Goal: Navigation & Orientation: Find specific page/section

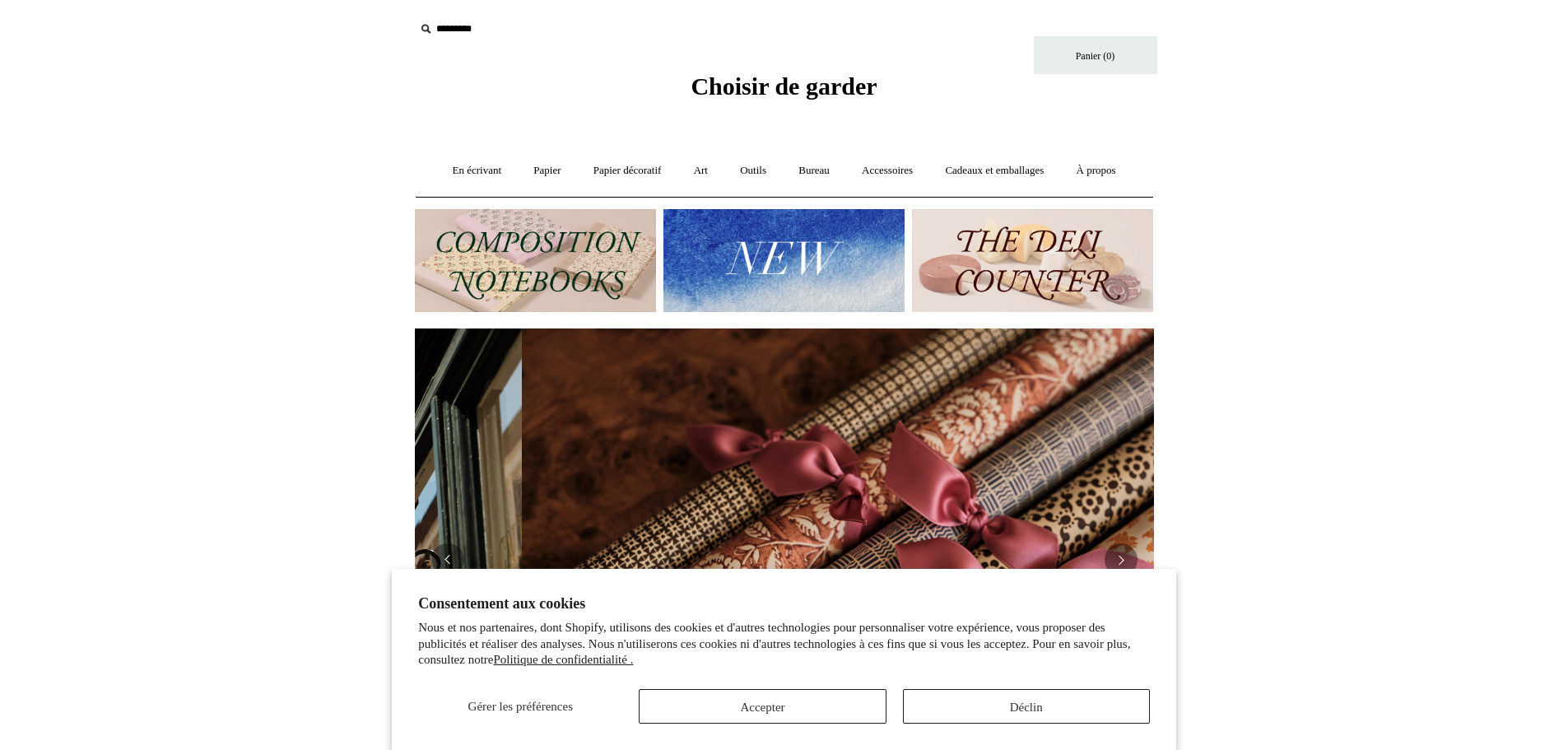
scroll to position [0, 1479]
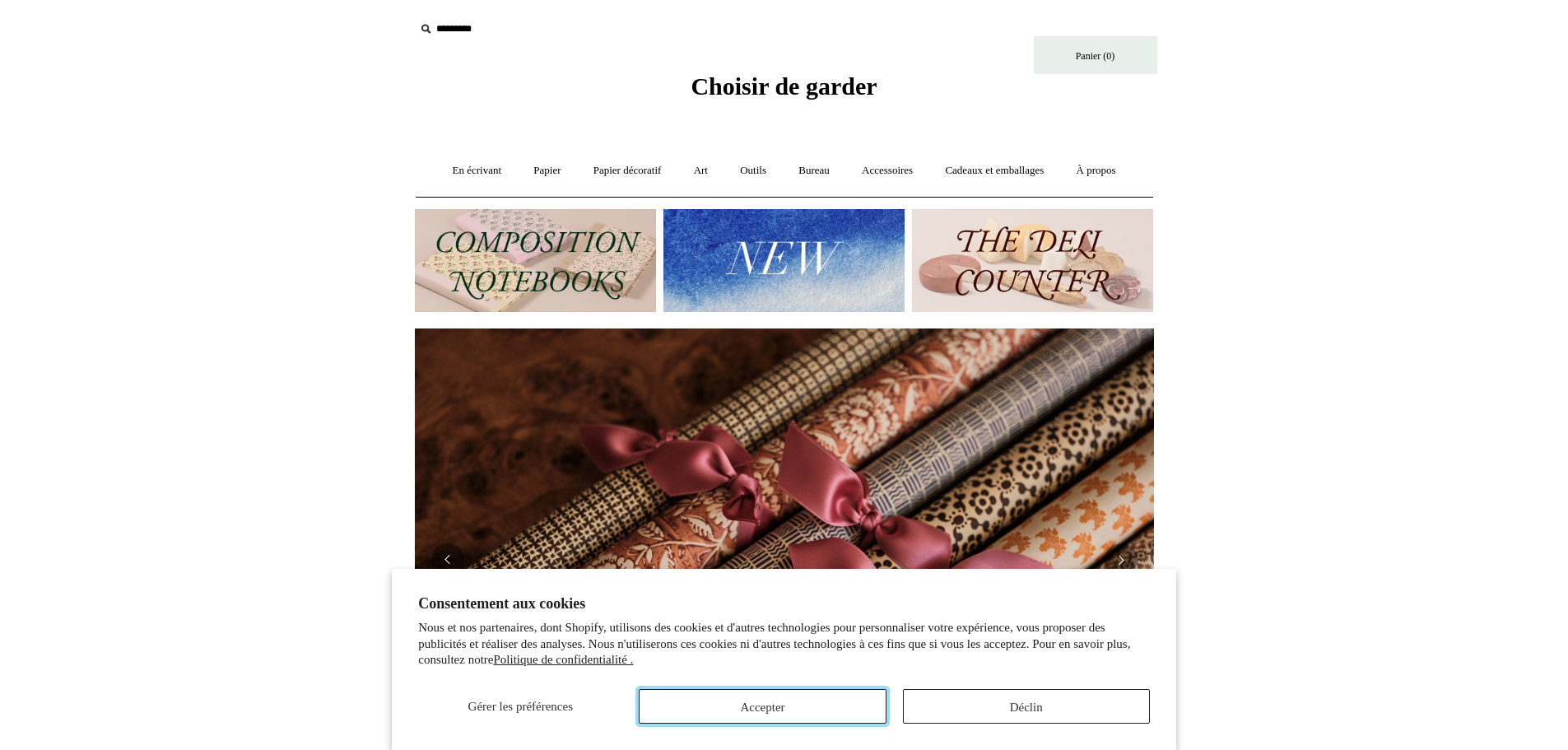
click at [860, 704] on button "Accepter" at bounding box center [762, 706] width 247 height 35
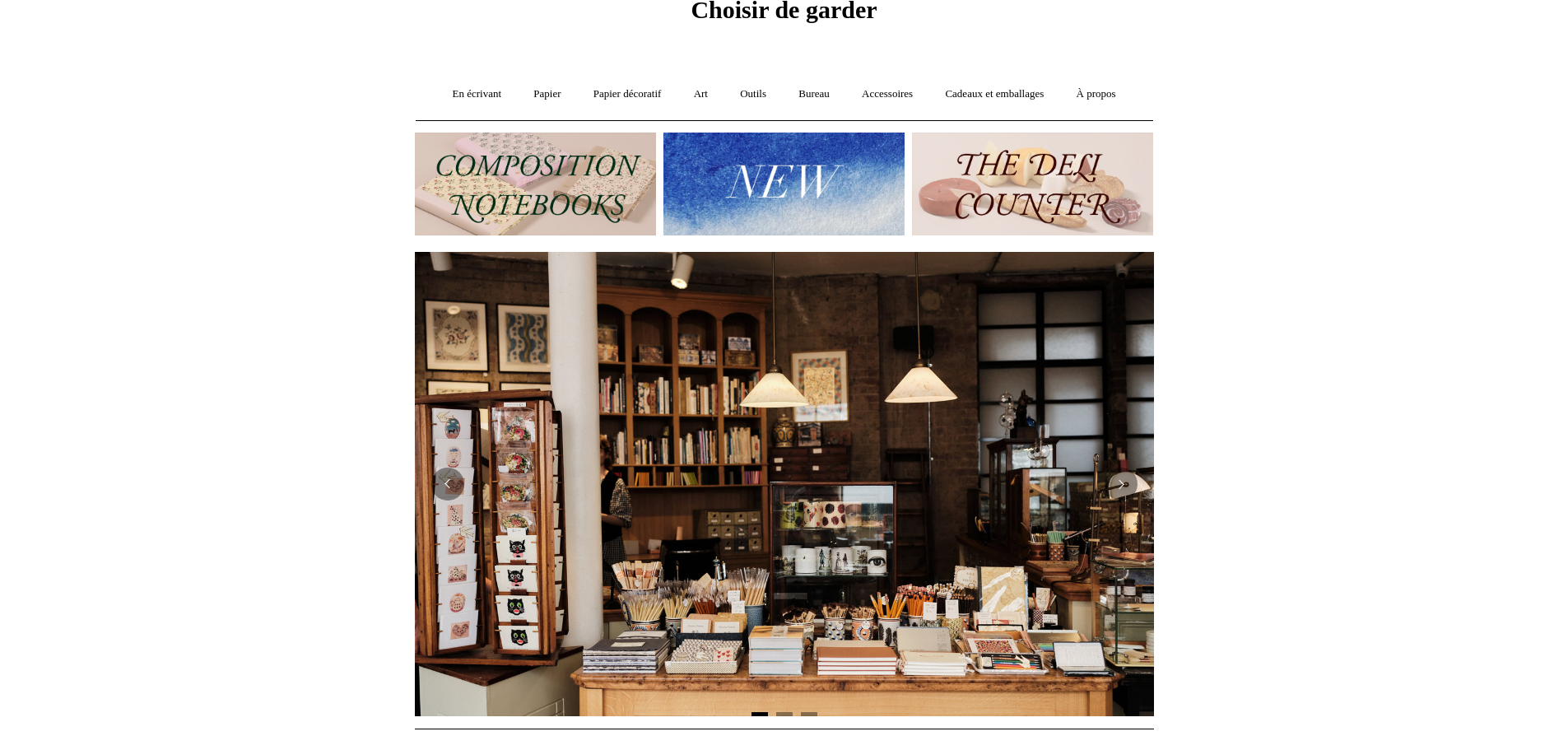
scroll to position [60, 0]
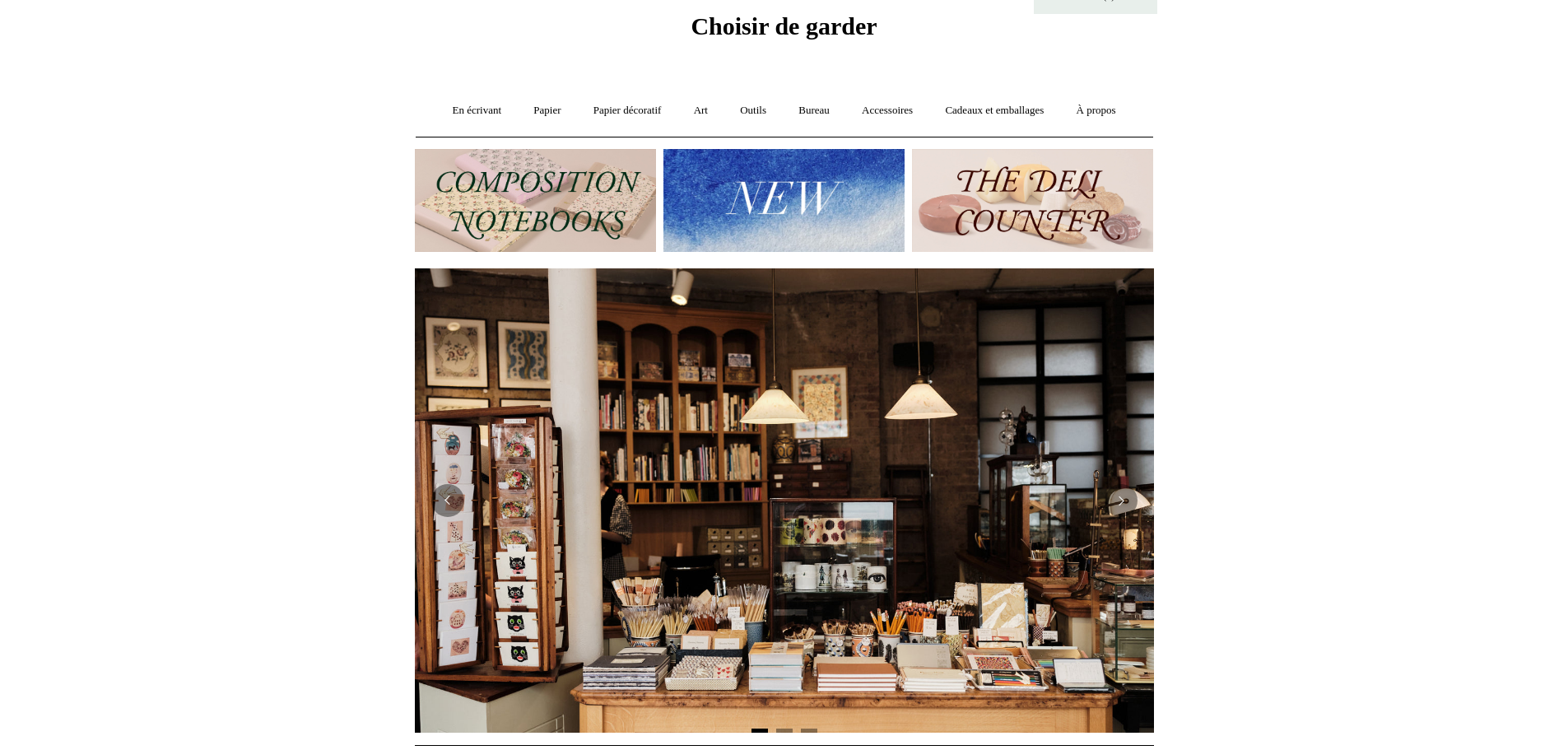
click at [535, 204] on img at bounding box center [535, 200] width 241 height 103
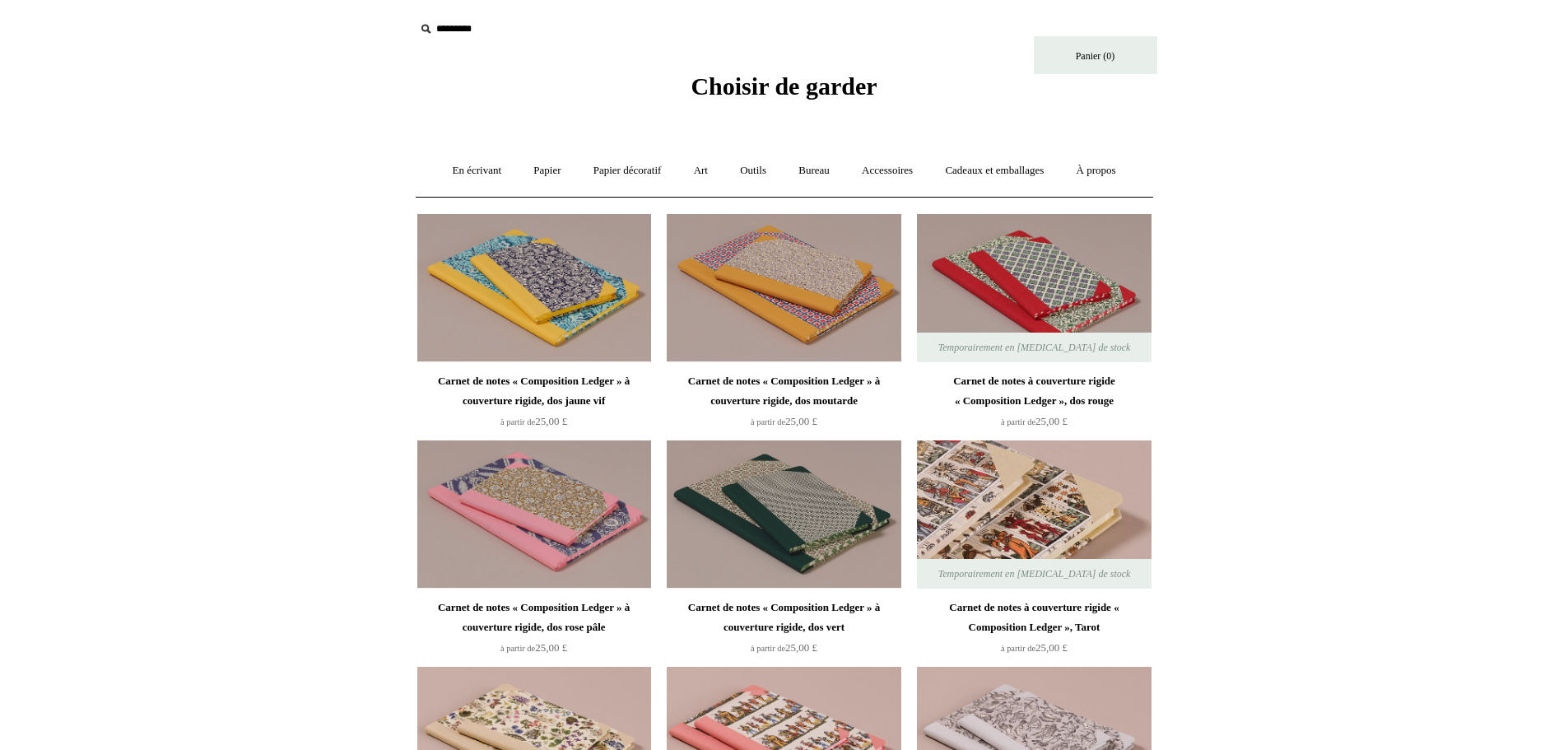
click at [1005, 494] on img at bounding box center [1034, 514] width 234 height 148
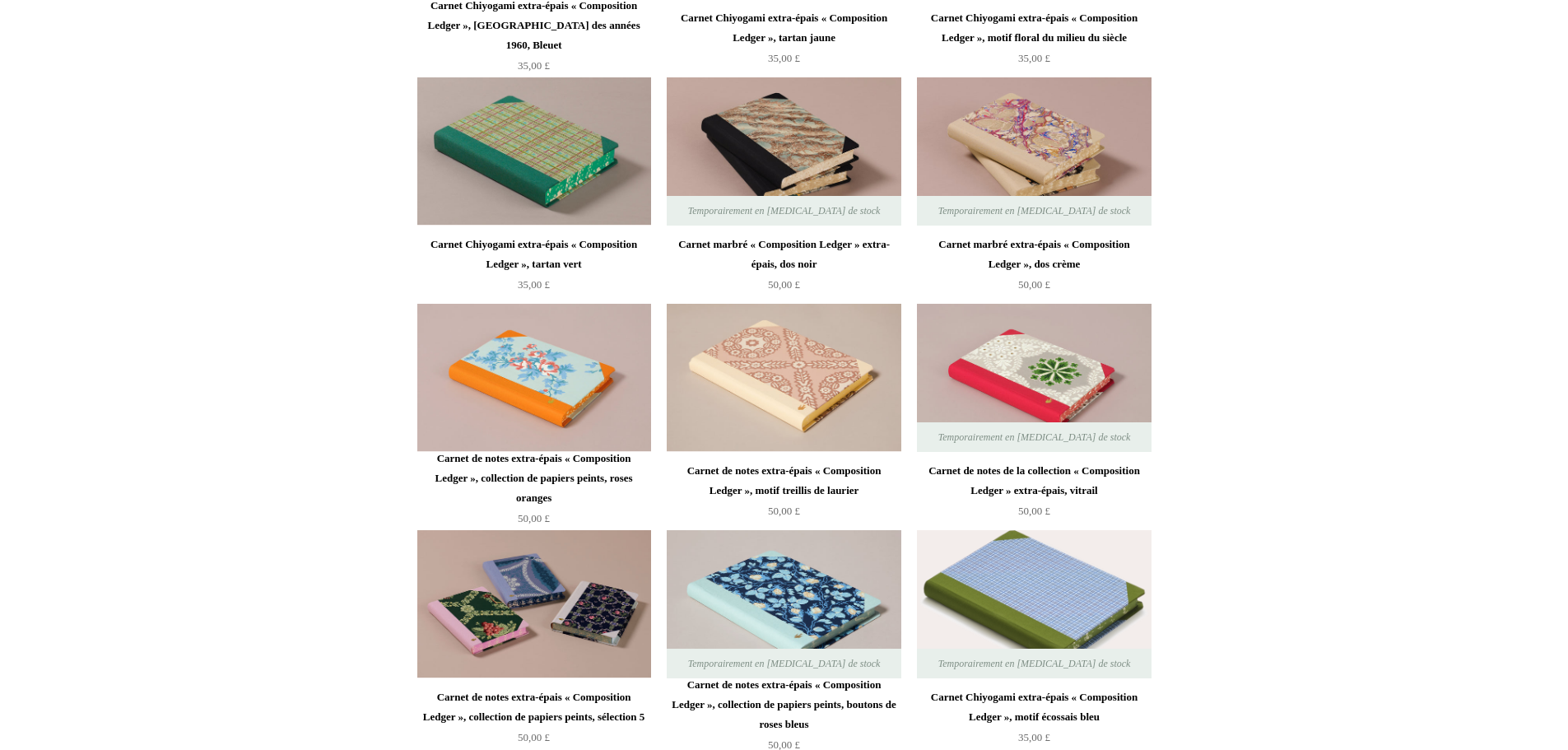
scroll to position [1974, 0]
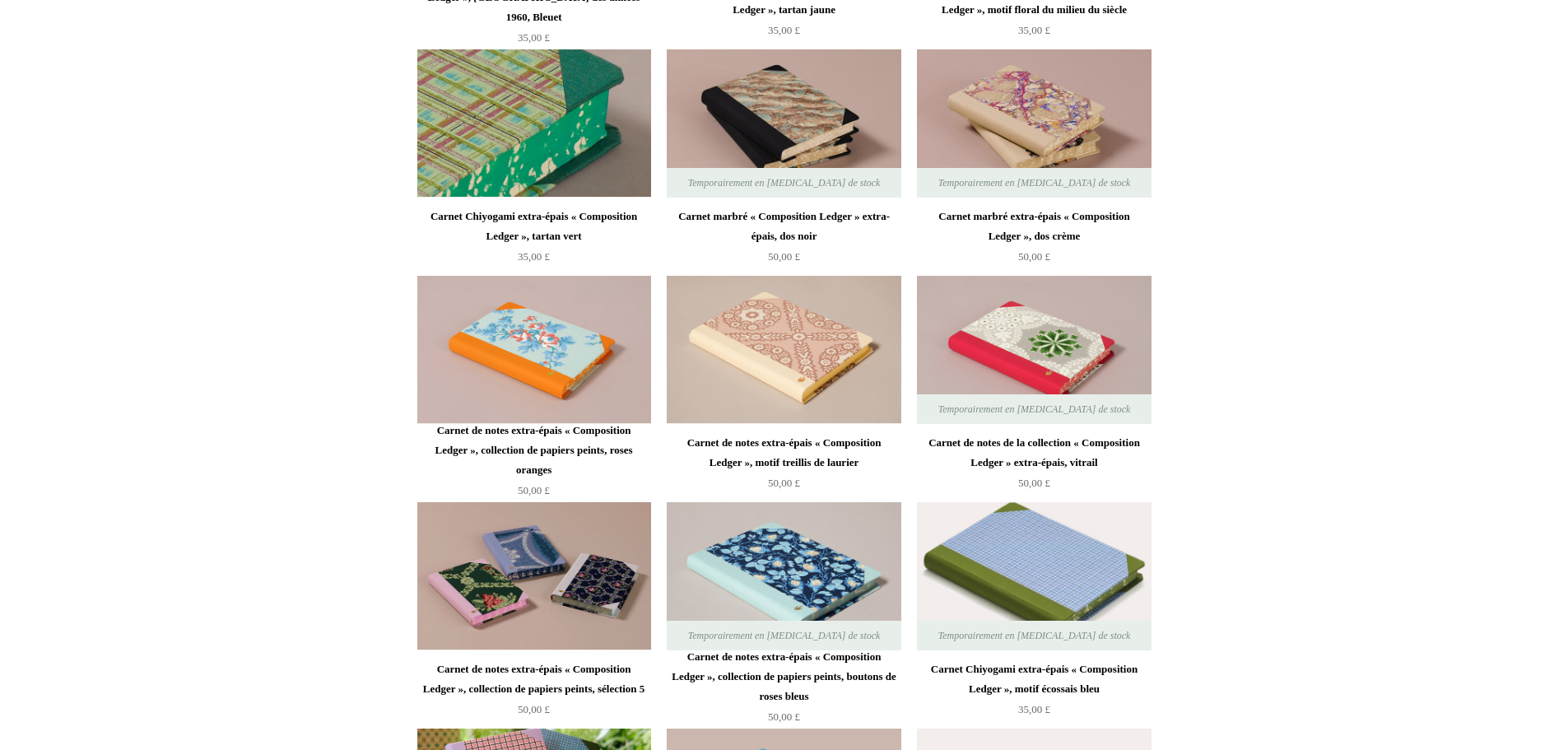
click at [556, 121] on img at bounding box center [534, 123] width 234 height 148
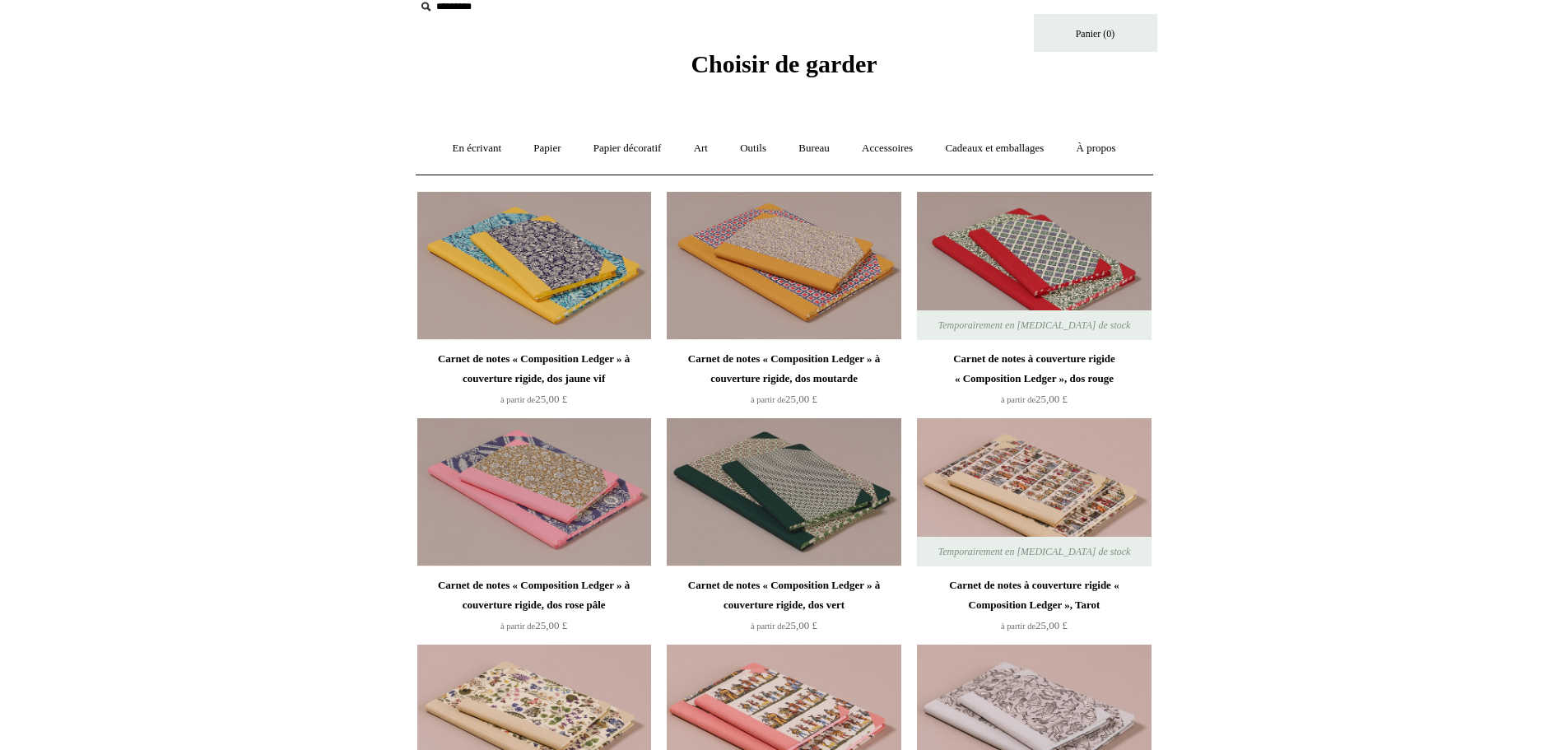
scroll to position [0, 0]
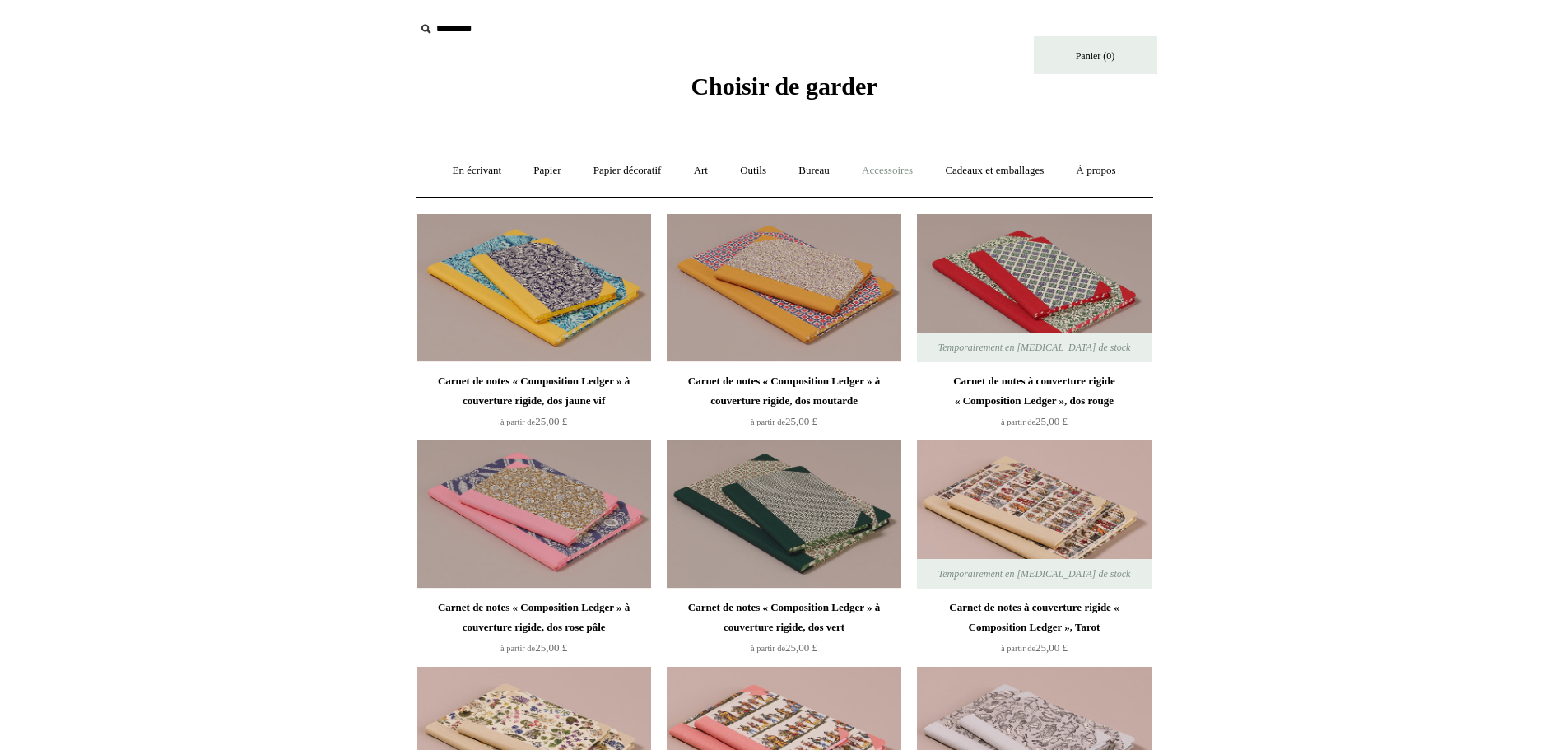
click at [886, 176] on font "Accessoires" at bounding box center [887, 169] width 52 height 12
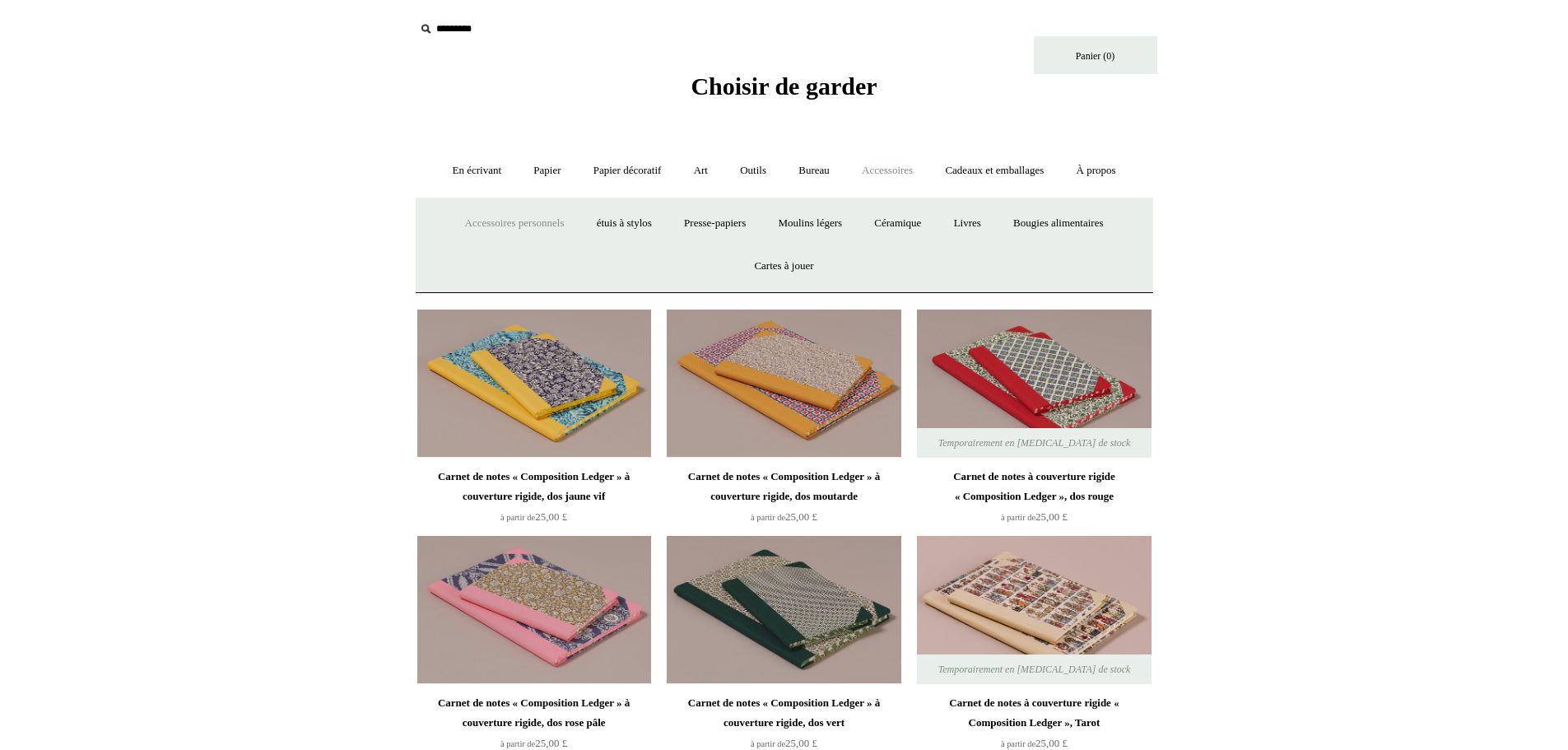
click at [512, 223] on font "Accessoires personnels" at bounding box center [515, 222] width 99 height 12
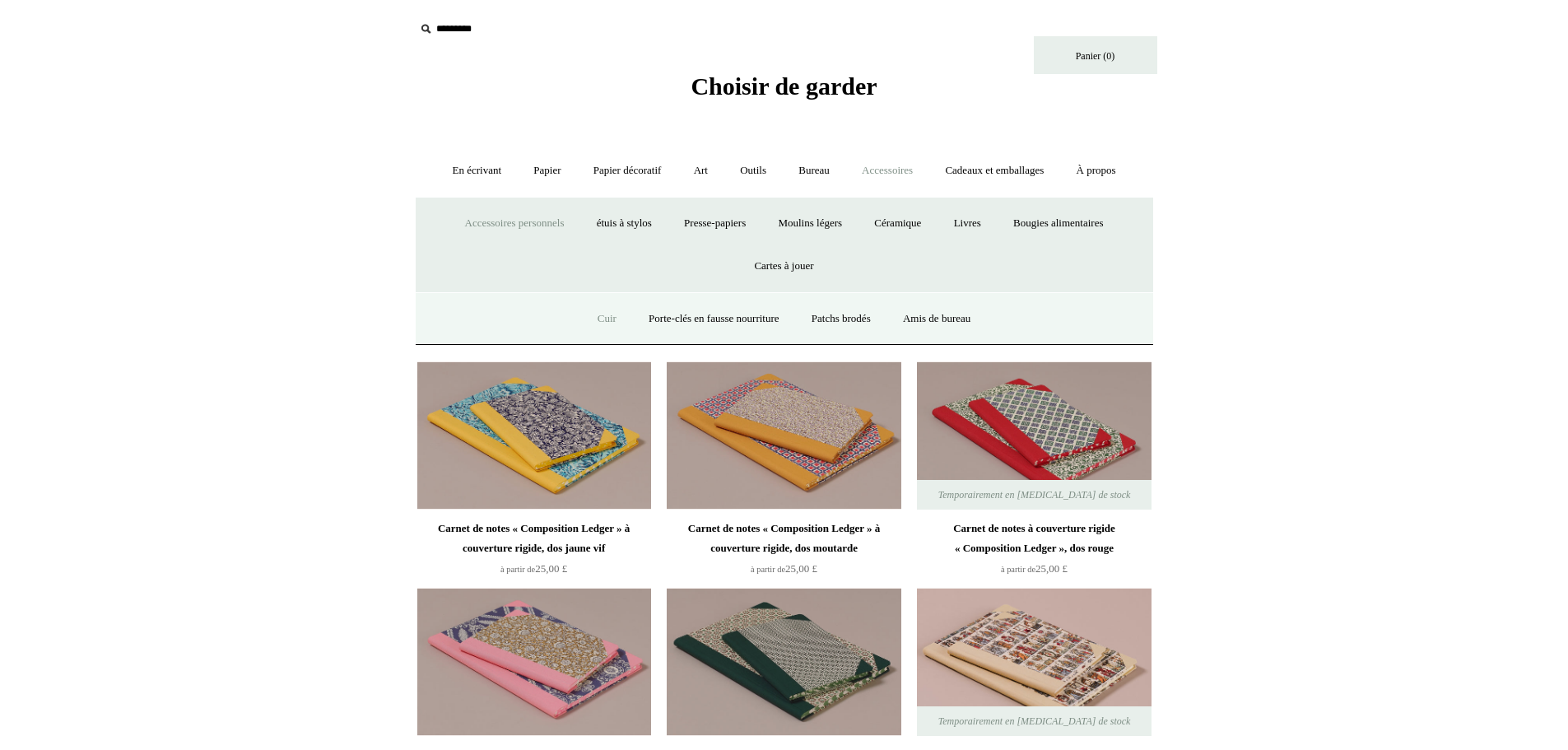
click at [602, 314] on font "Cuir" at bounding box center [607, 317] width 19 height 12
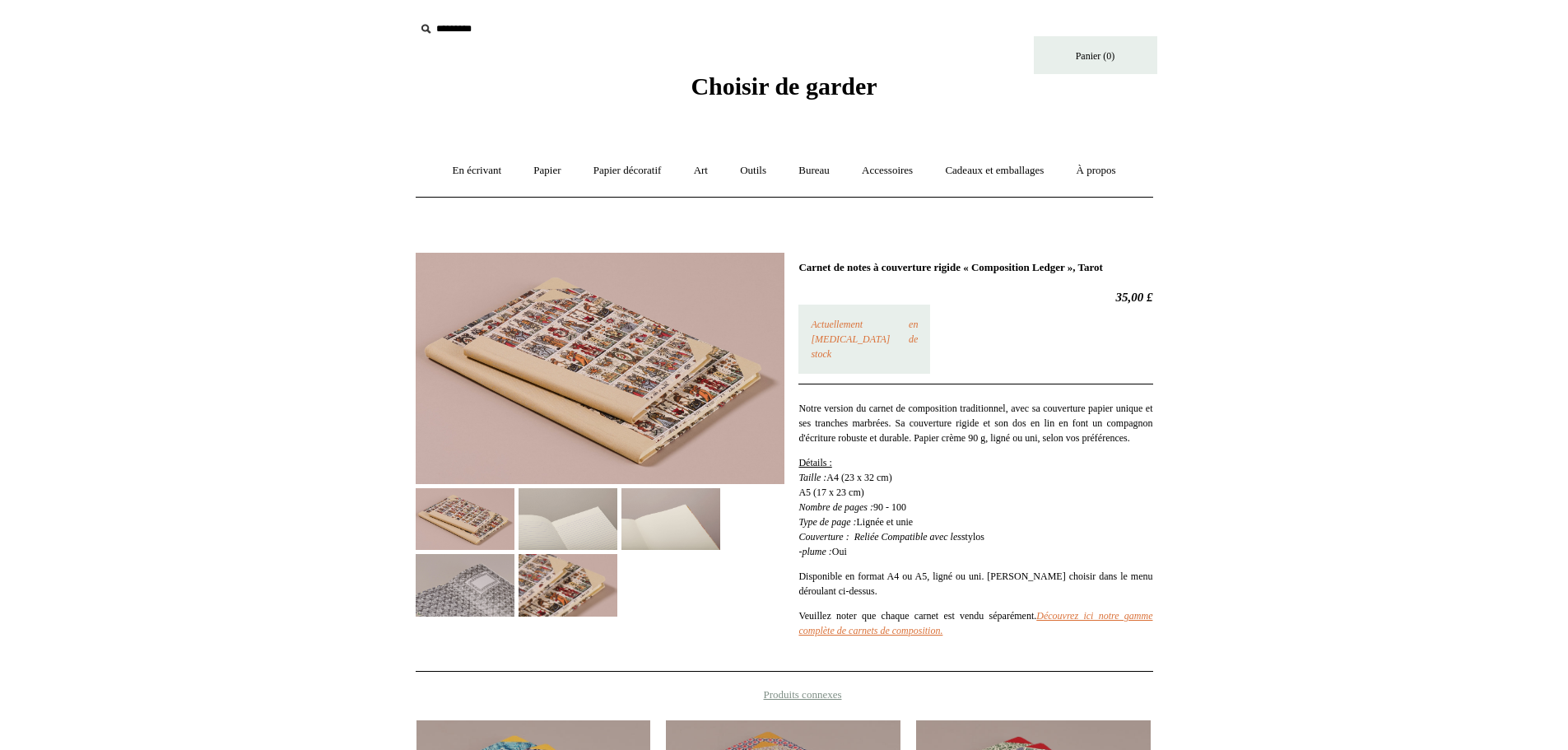
click at [613, 335] on img at bounding box center [600, 369] width 369 height 232
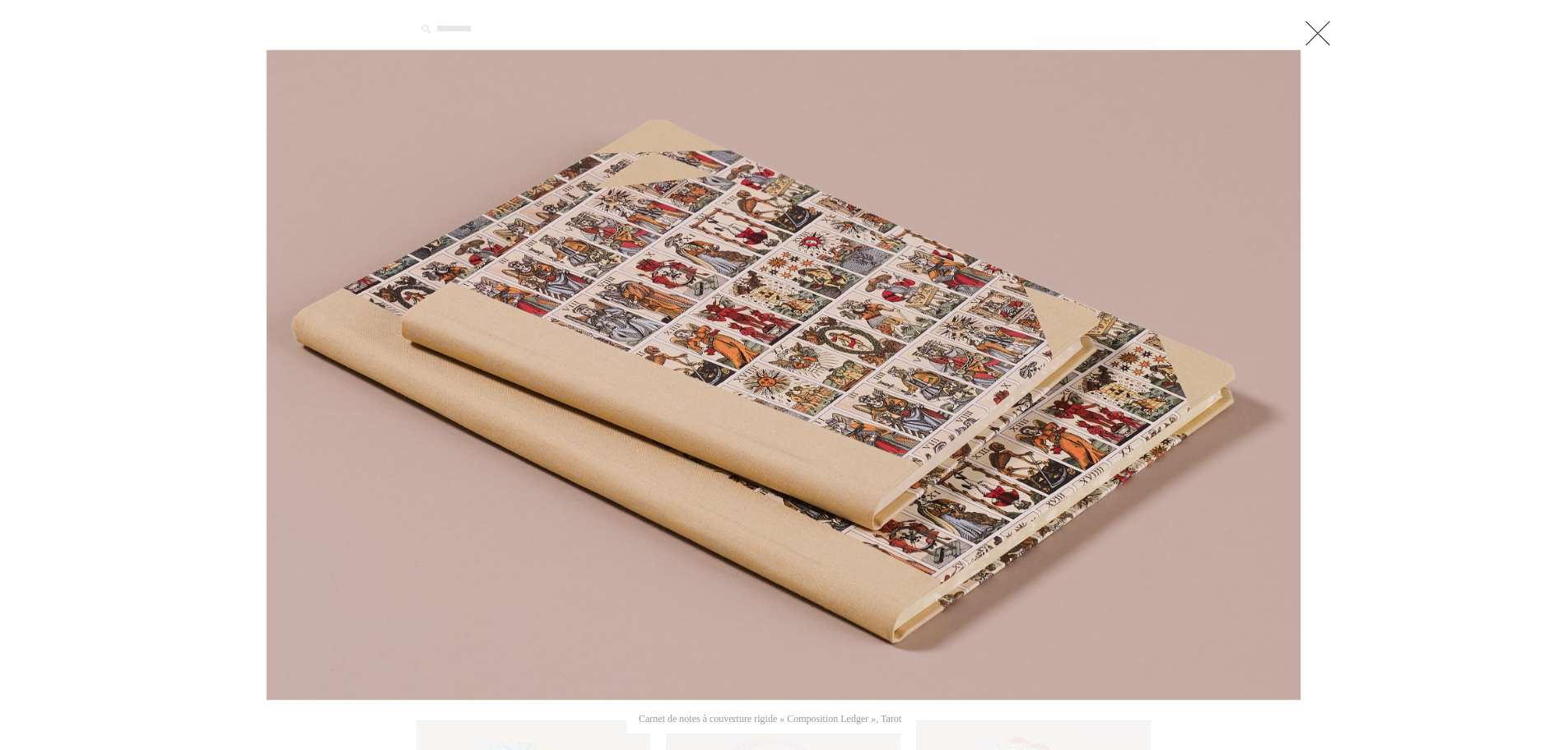
click at [1315, 35] on link at bounding box center [1318, 33] width 33 height 33
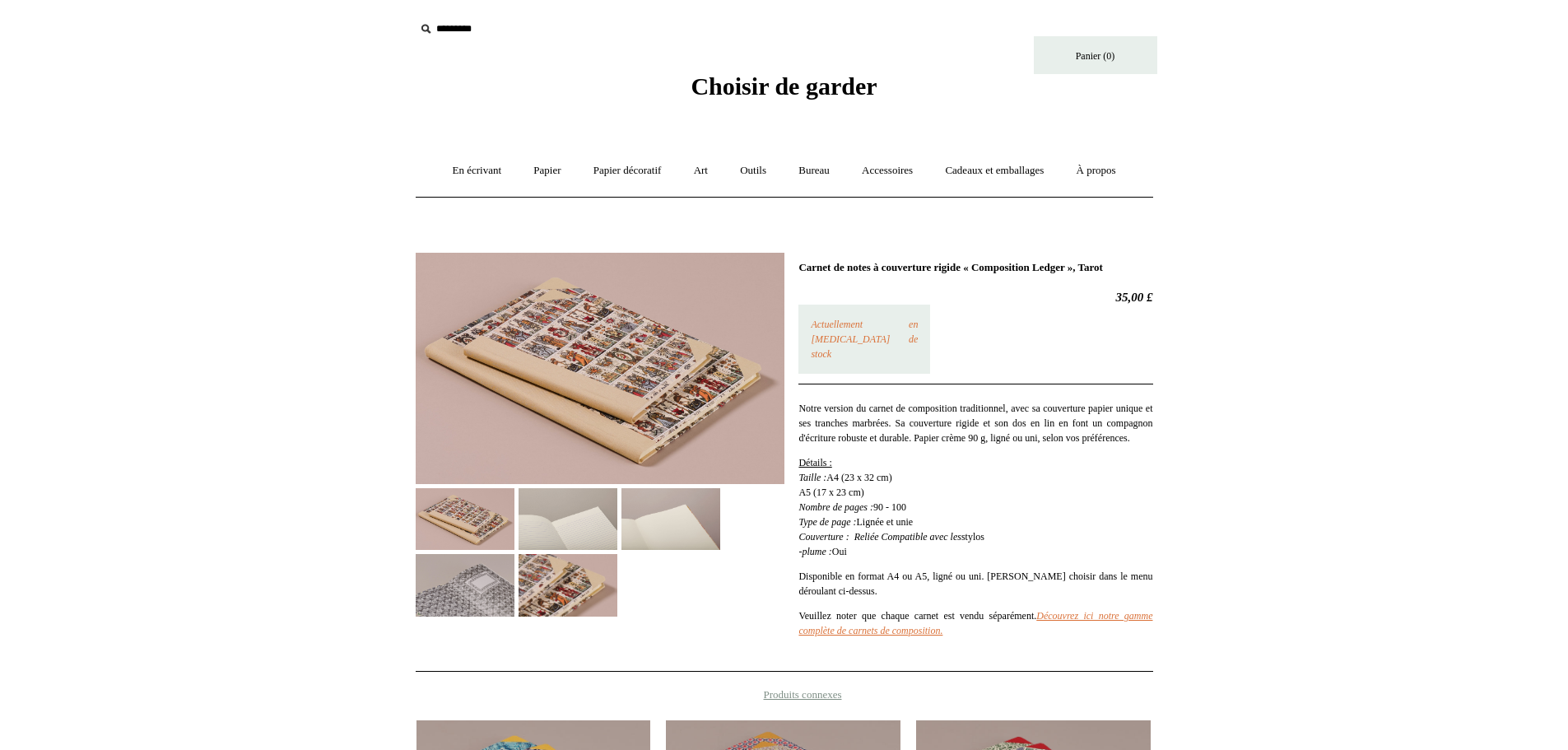
click at [452, 531] on img at bounding box center [464, 518] width 98 height 62
click at [525, 580] on img at bounding box center [567, 584] width 98 height 62
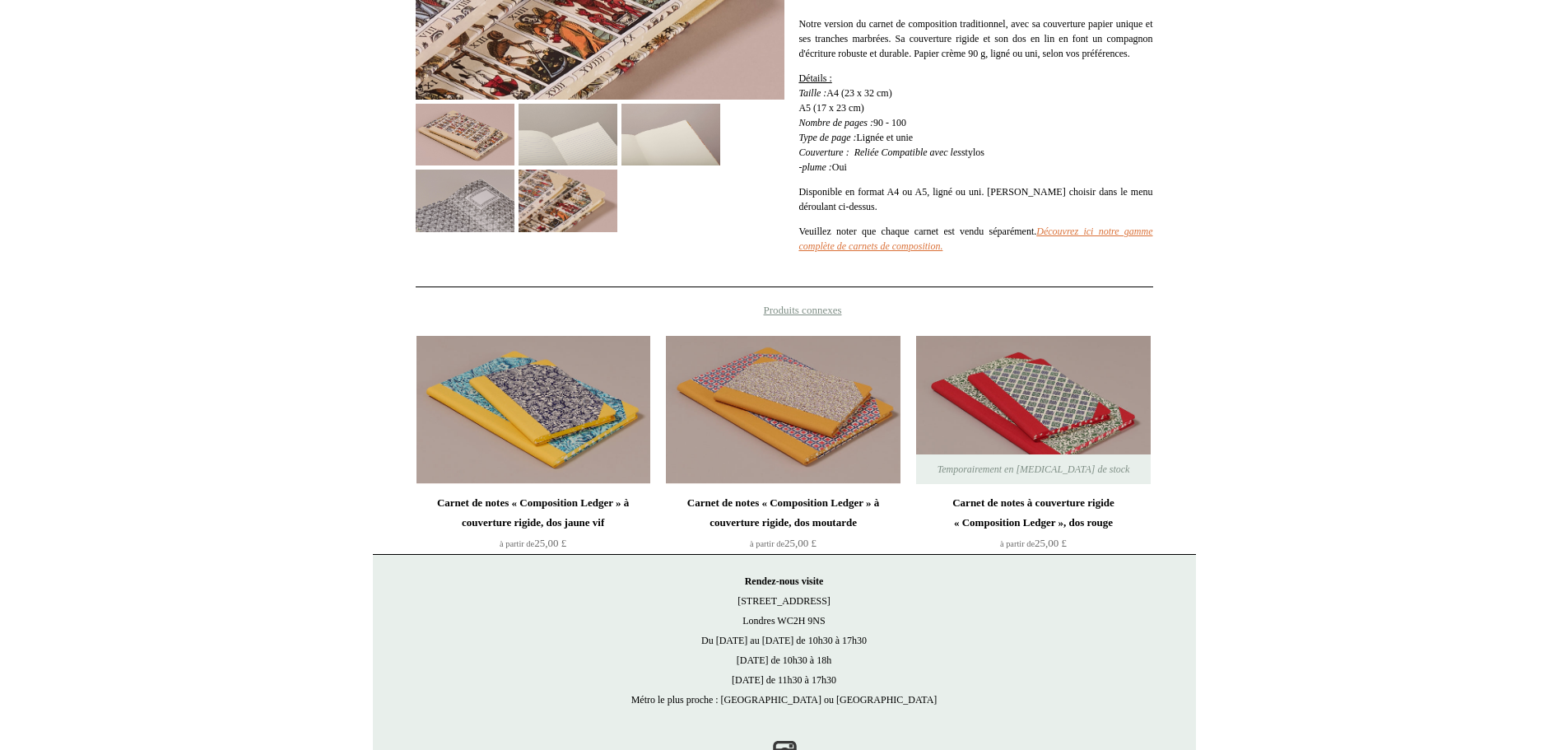
scroll to position [459, 0]
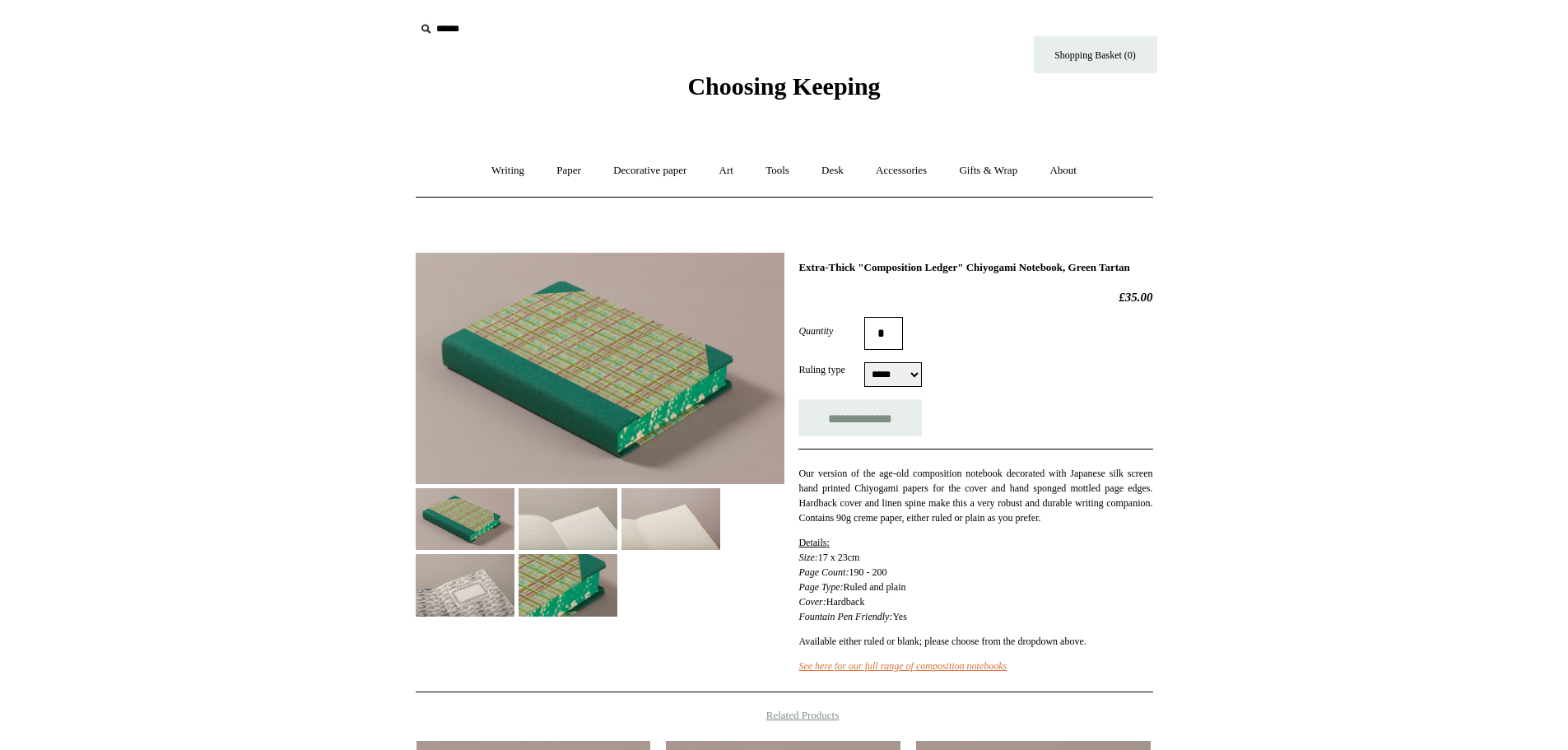
select select "*****"
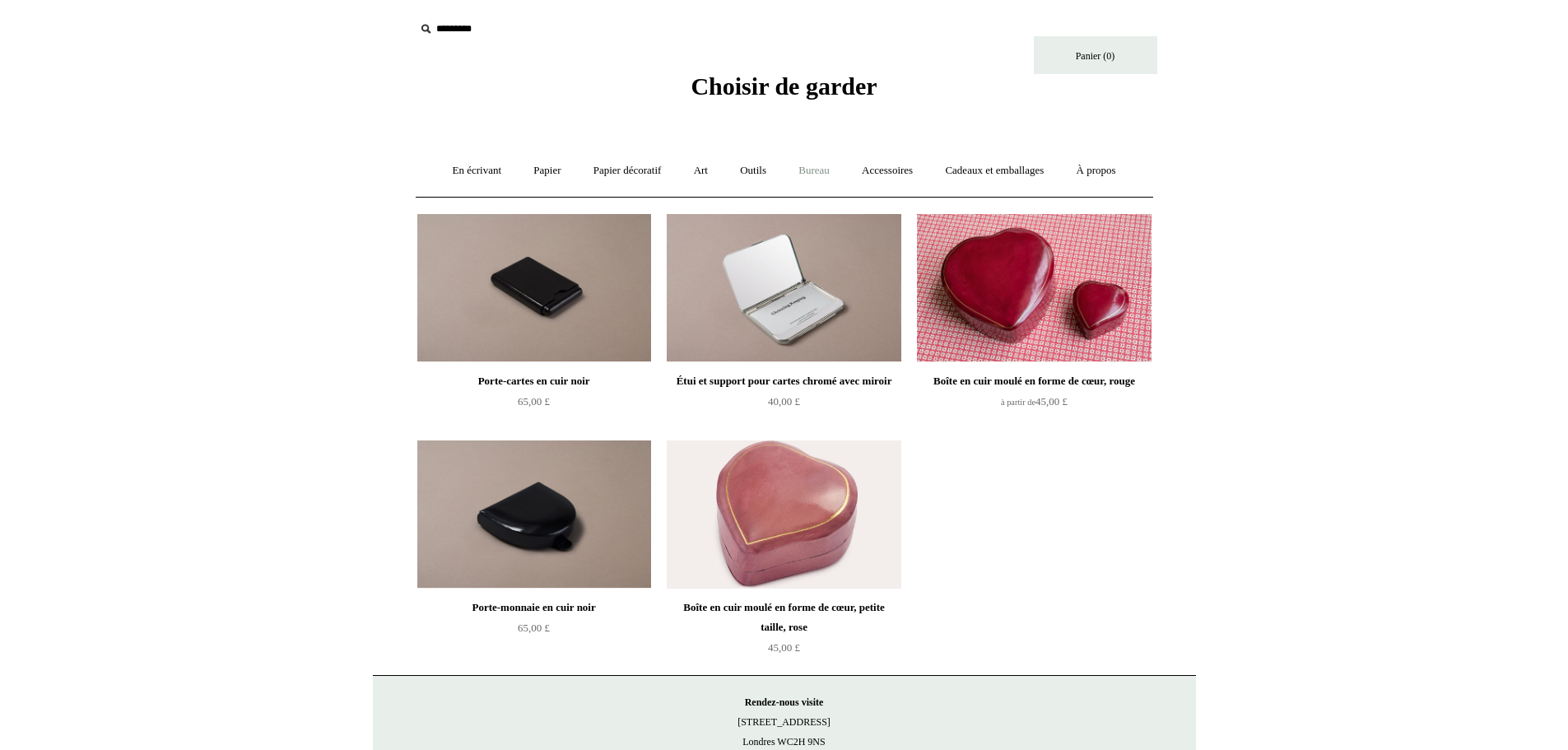
click at [820, 165] on font "Bureau" at bounding box center [814, 169] width 31 height 12
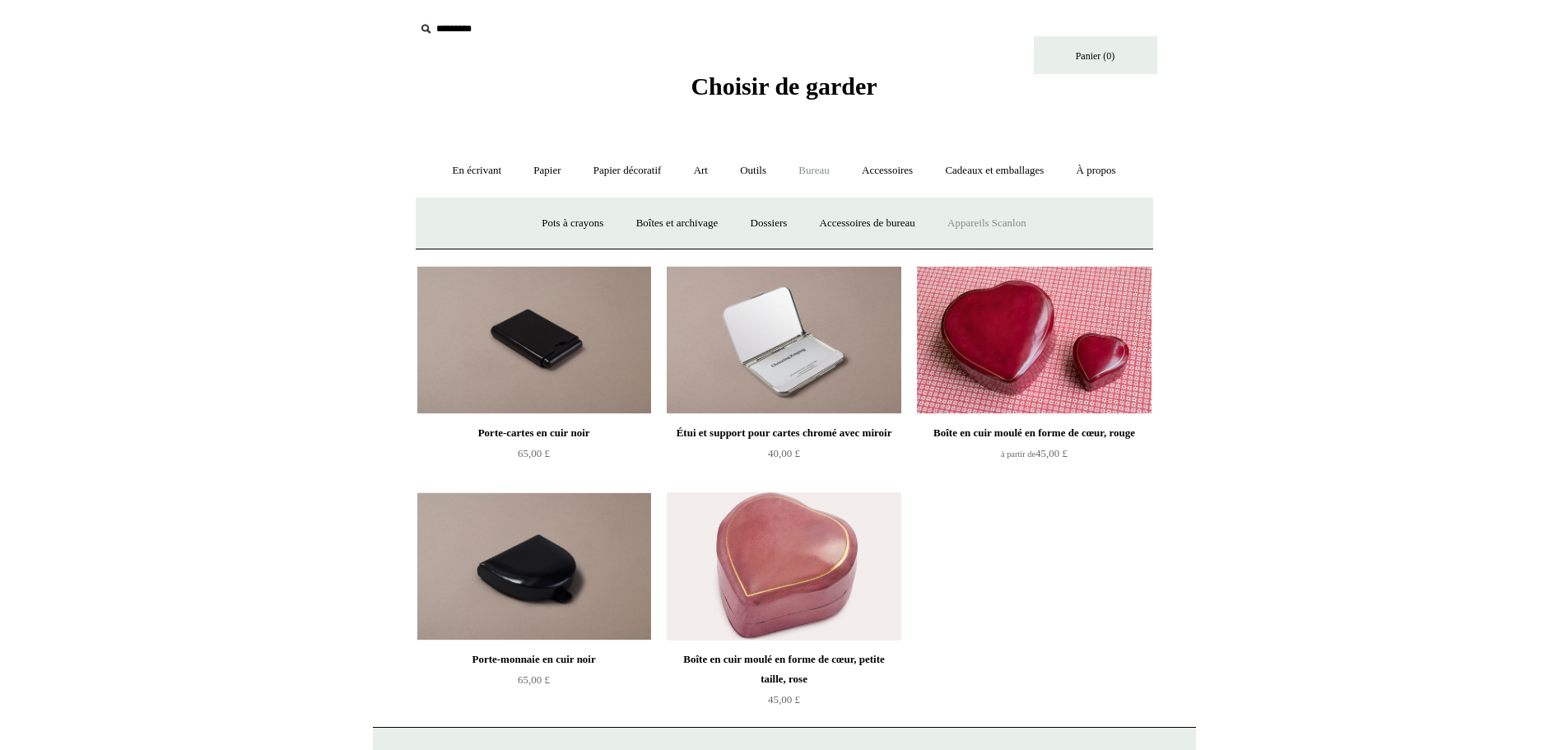
click at [1026, 227] on font "Appareils Scanlon" at bounding box center [987, 222] width 79 height 12
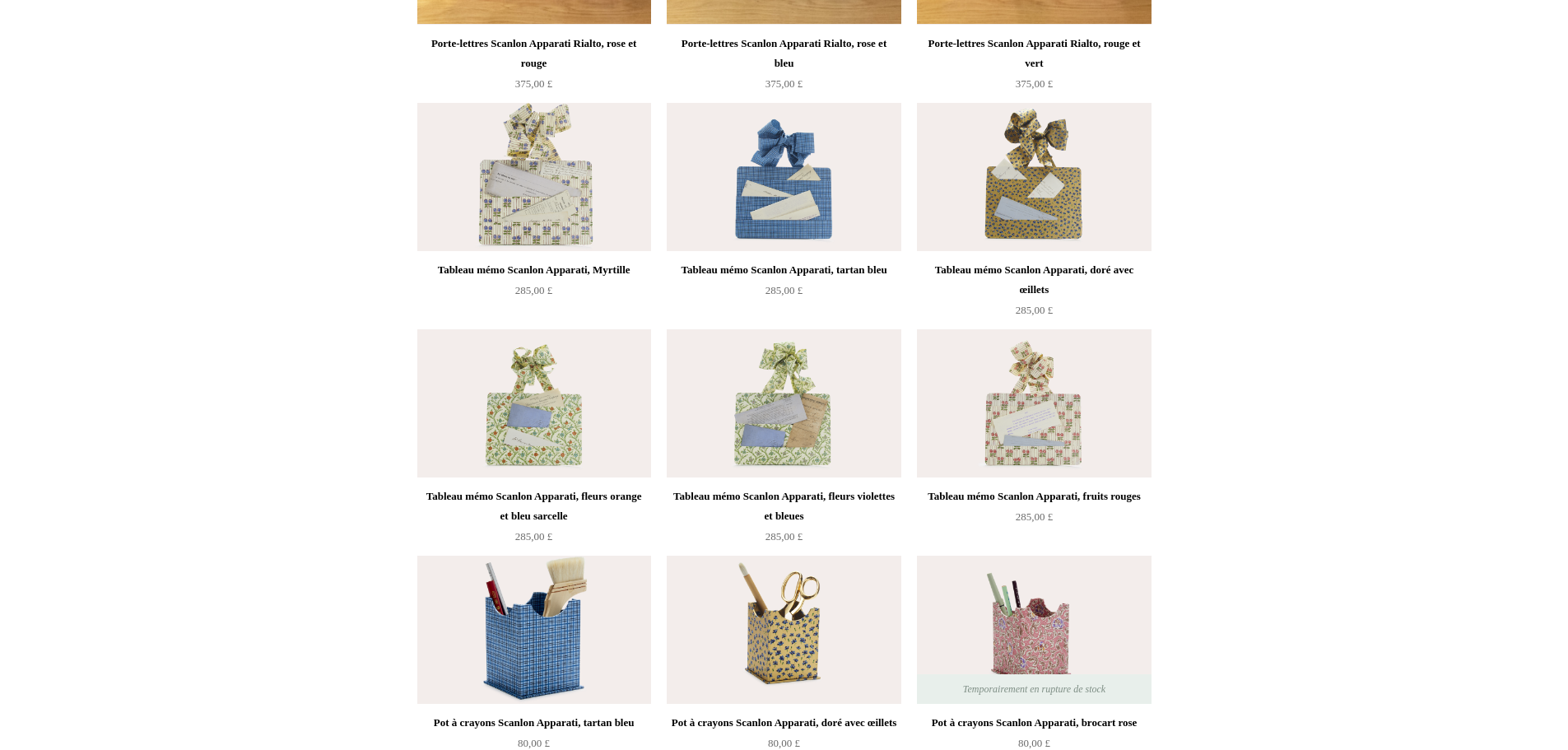
scroll to position [412, 0]
